Goal: Task Accomplishment & Management: Complete application form

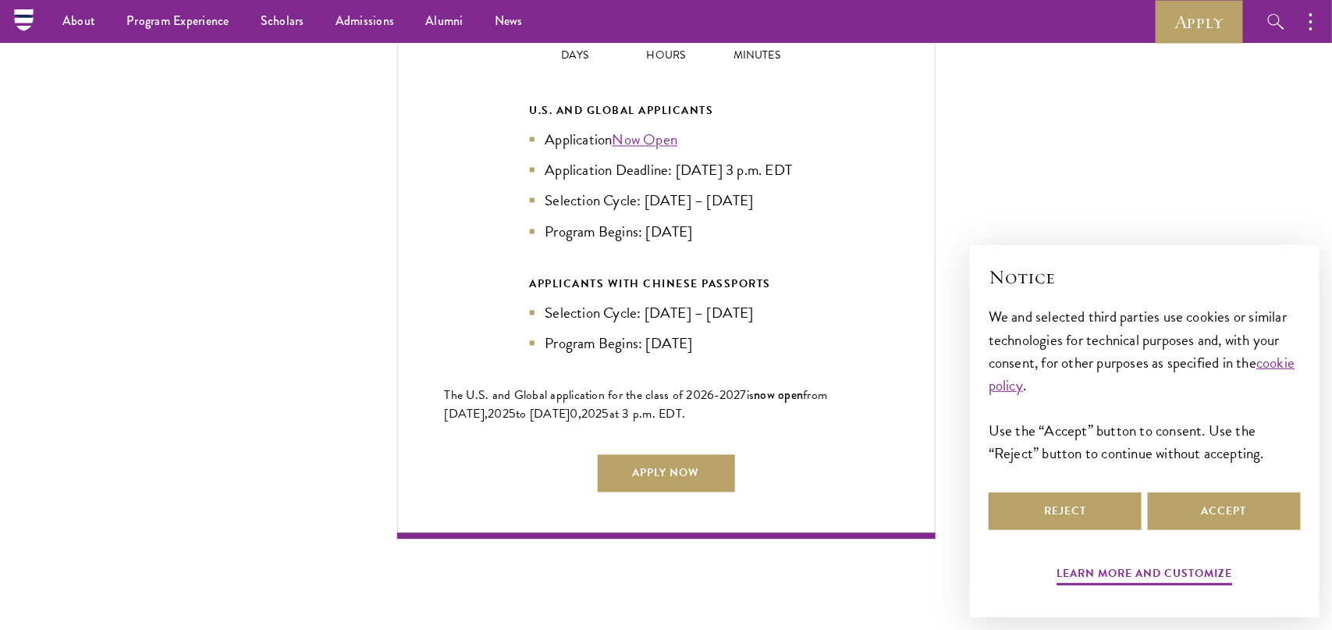
scroll to position [3481, 0]
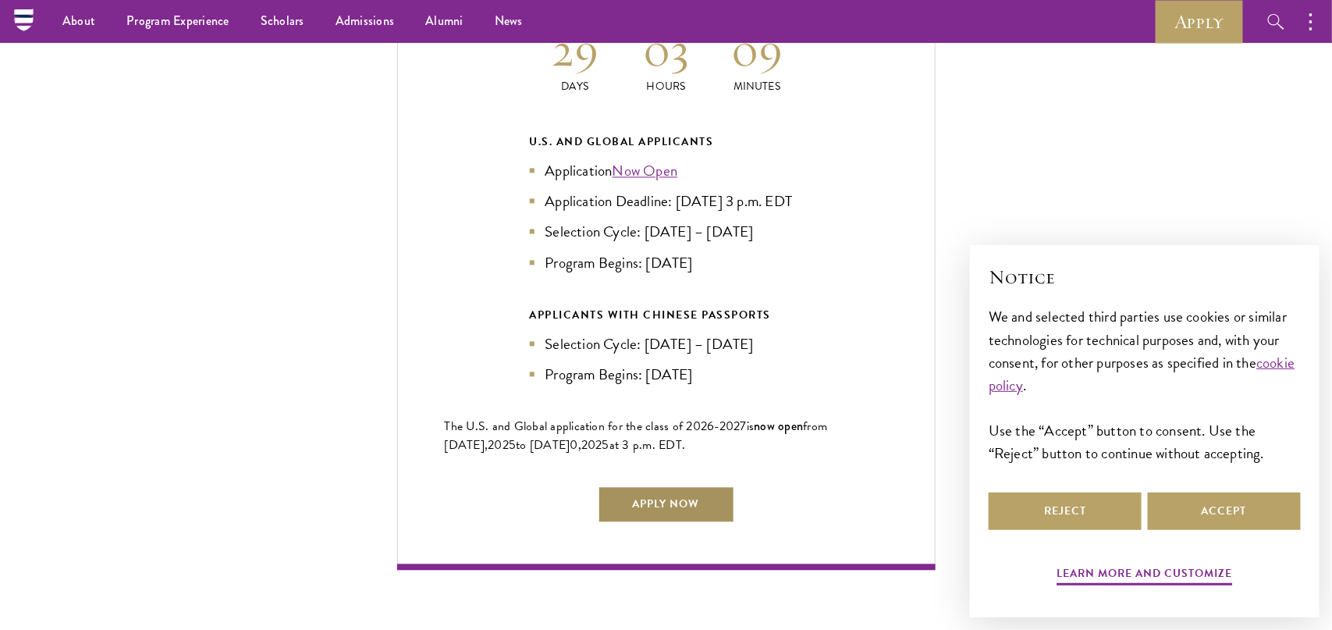
click at [726, 500] on link "Apply Now" at bounding box center [666, 504] width 137 height 37
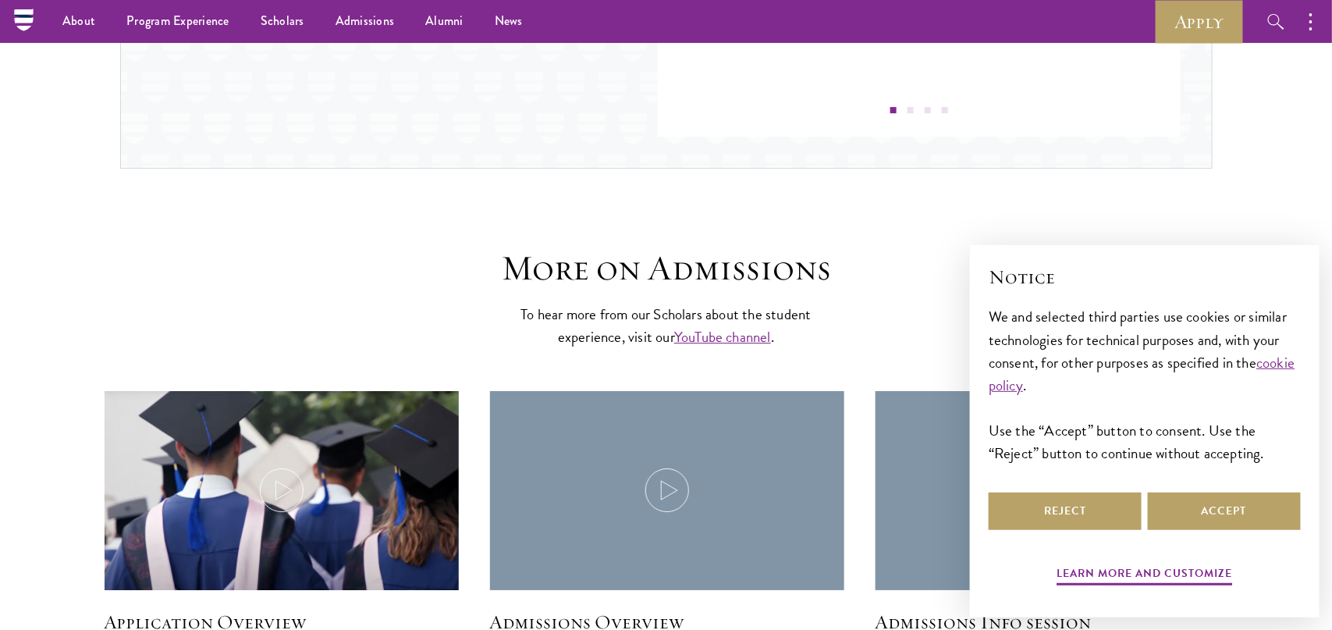
scroll to position [1873, 0]
